Goal: Navigation & Orientation: Find specific page/section

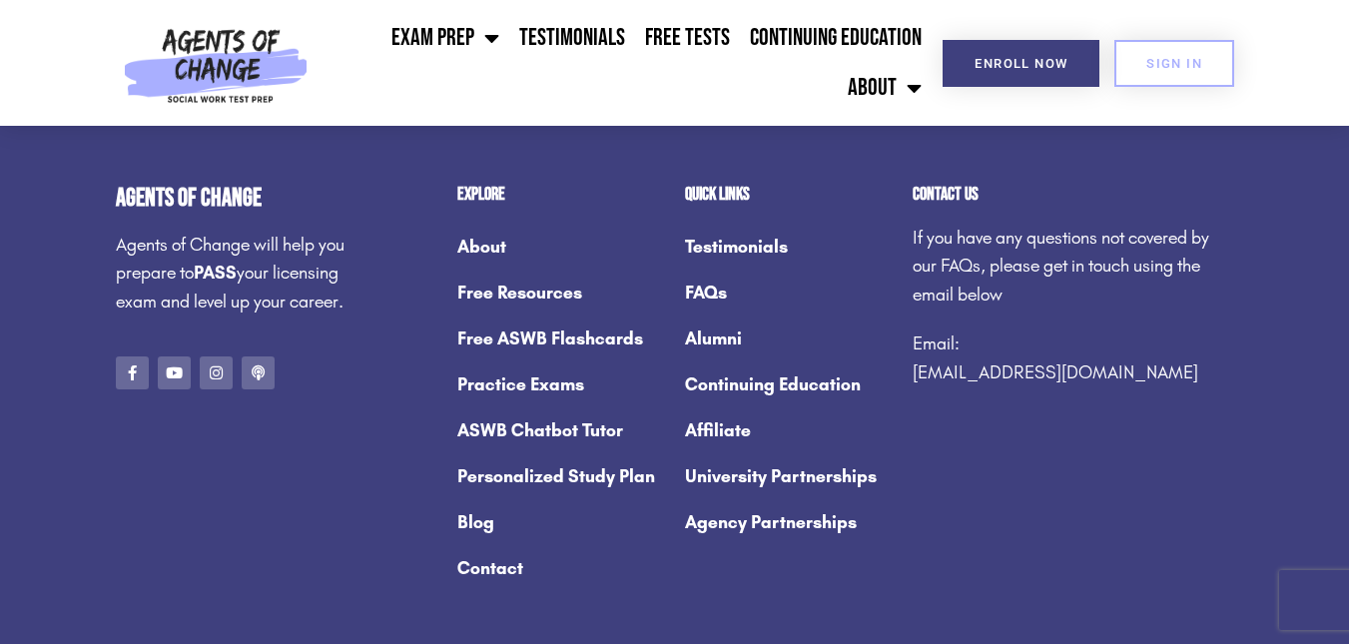
scroll to position [7637, 0]
click at [798, 522] on link "Agency Partnerships" at bounding box center [789, 523] width 208 height 46
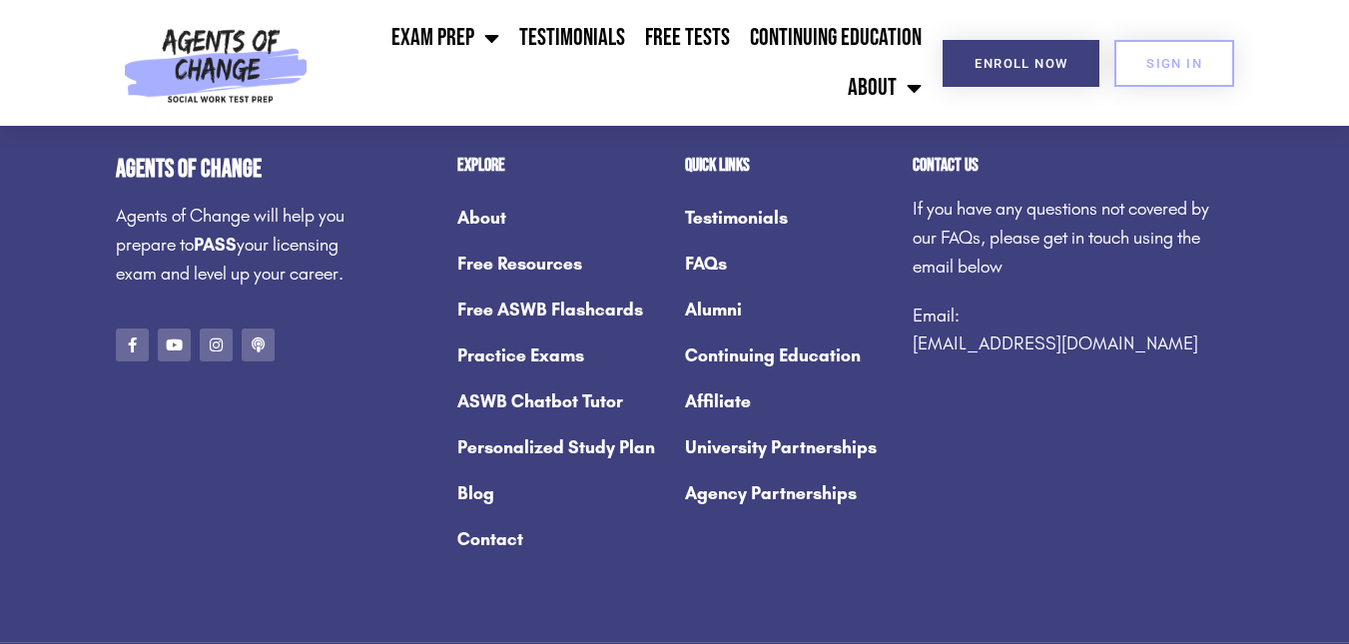
scroll to position [5136, 0]
click at [799, 377] on link "Continuing Education" at bounding box center [789, 355] width 208 height 46
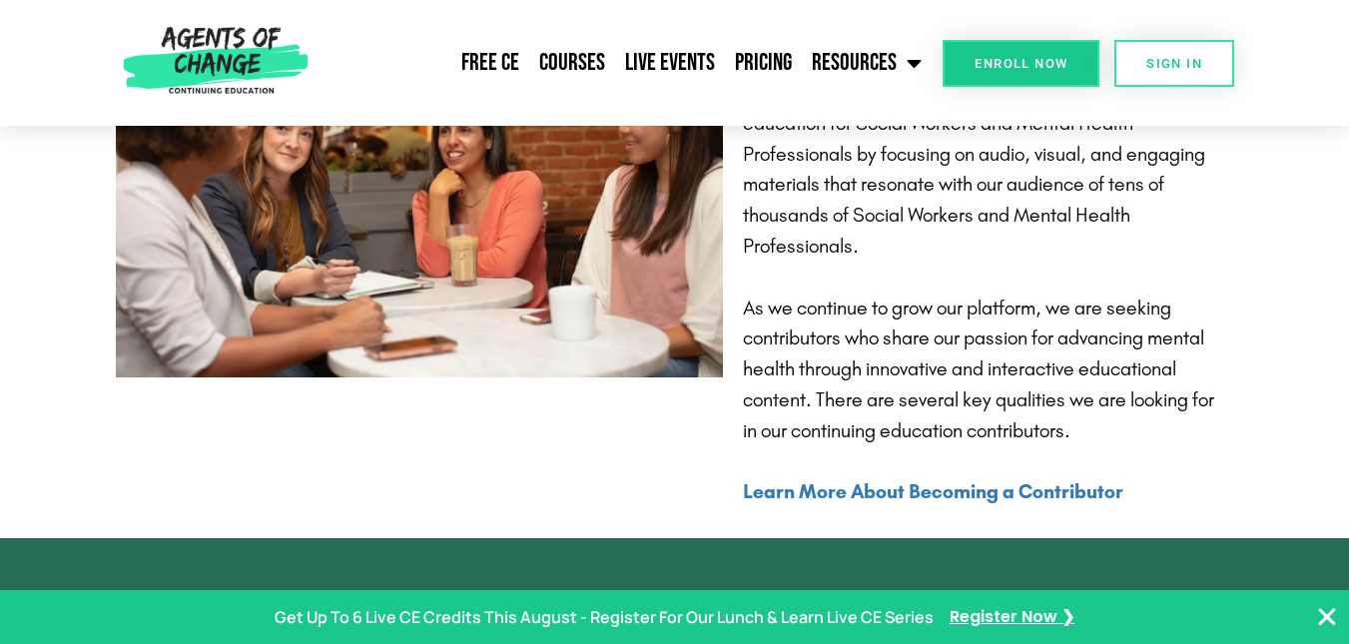
scroll to position [3301, 0]
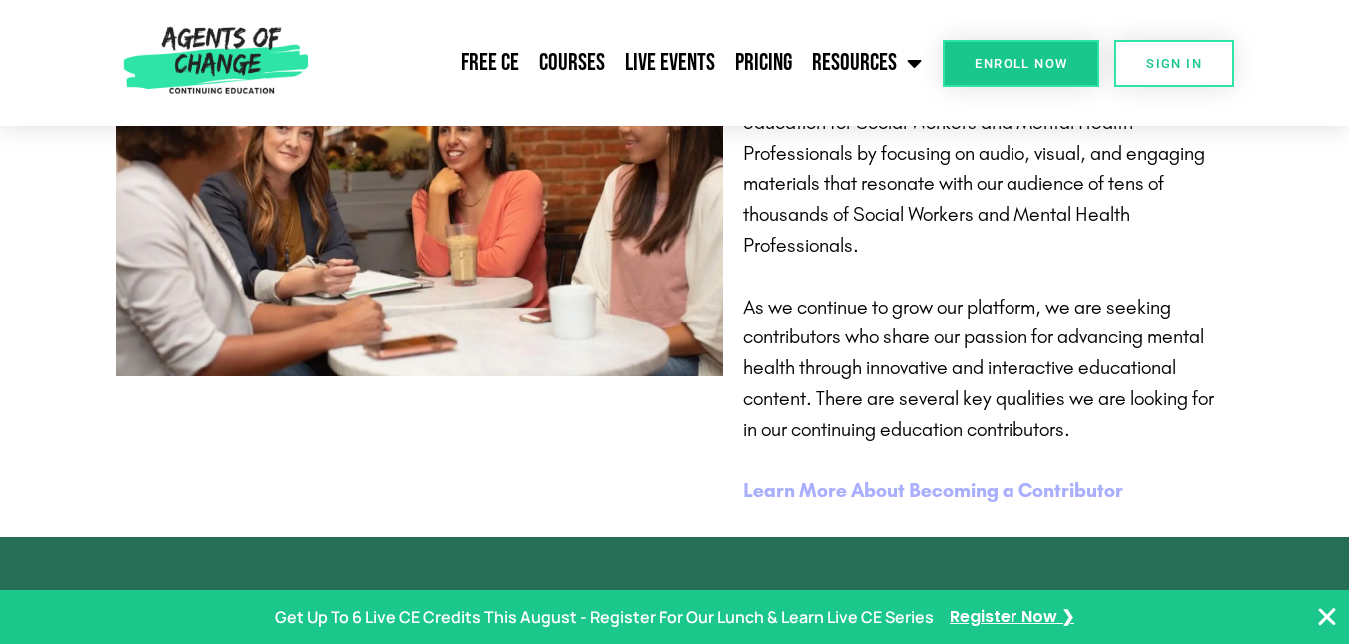
click at [920, 502] on b "Learn More About Becoming a Contributor" at bounding box center [933, 490] width 380 height 24
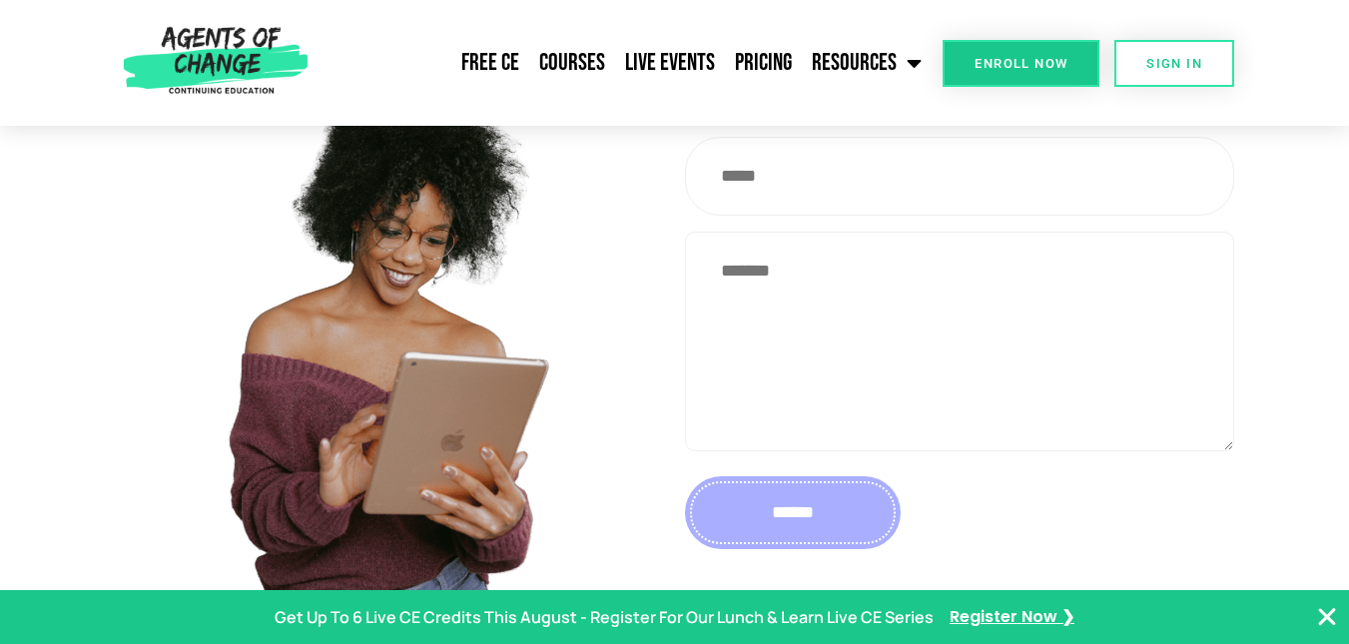
scroll to position [3073, 0]
